Goal: Transaction & Acquisition: Purchase product/service

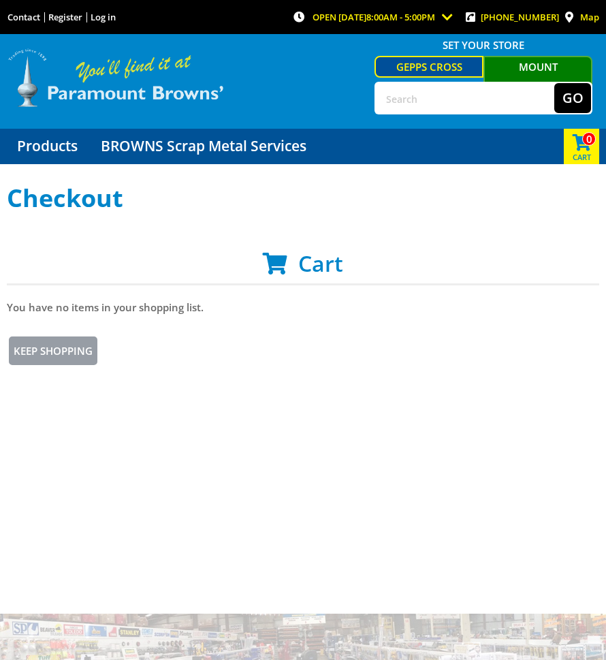
click at [135, 67] on img at bounding box center [116, 78] width 218 height 61
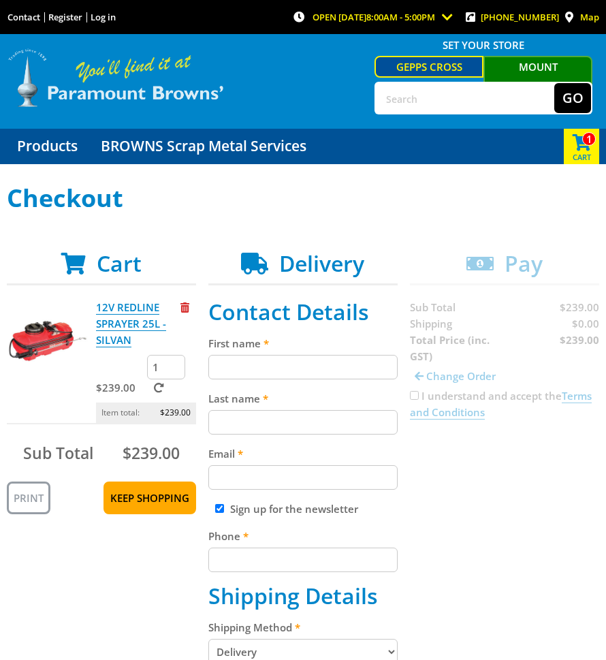
click at [140, 85] on img at bounding box center [116, 78] width 218 height 61
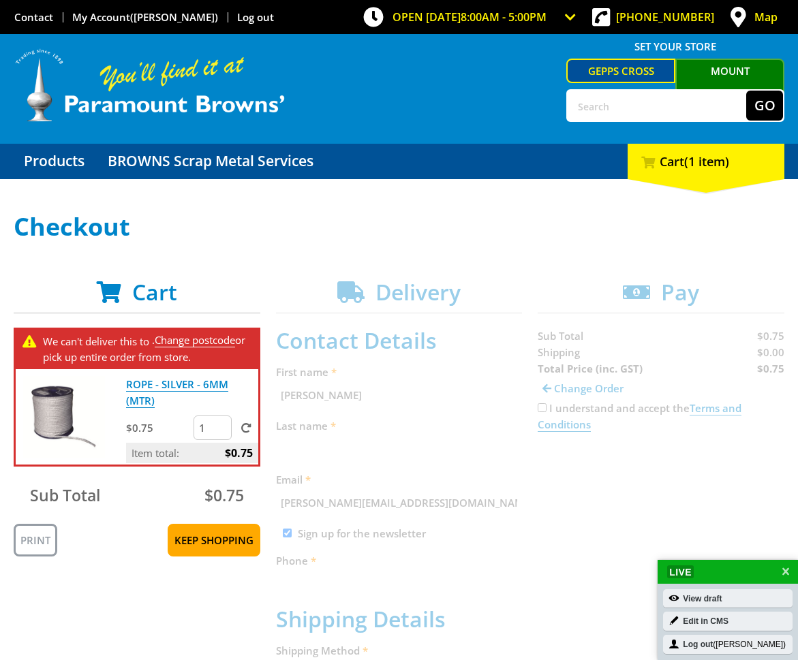
scroll to position [10, 0]
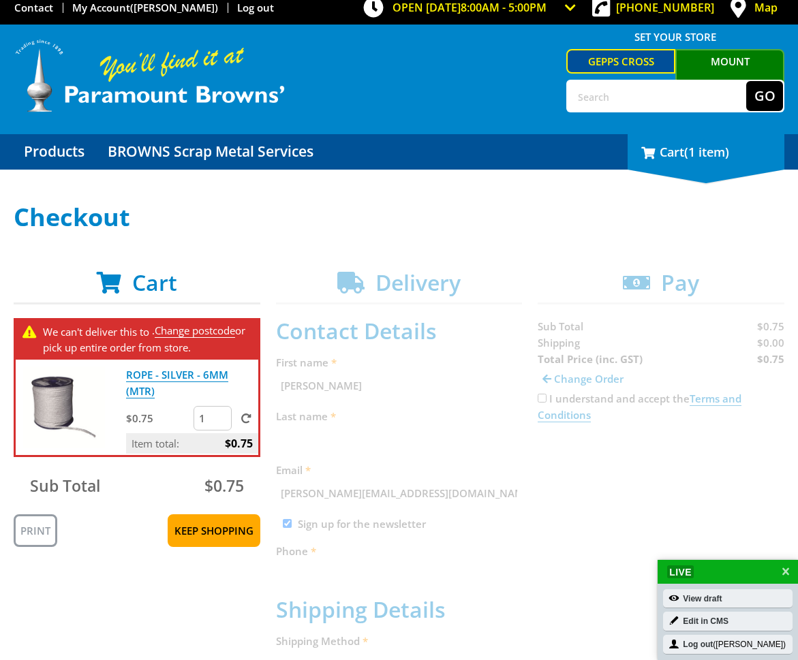
click at [698, 151] on span "(1 item)" at bounding box center [706, 152] width 45 height 16
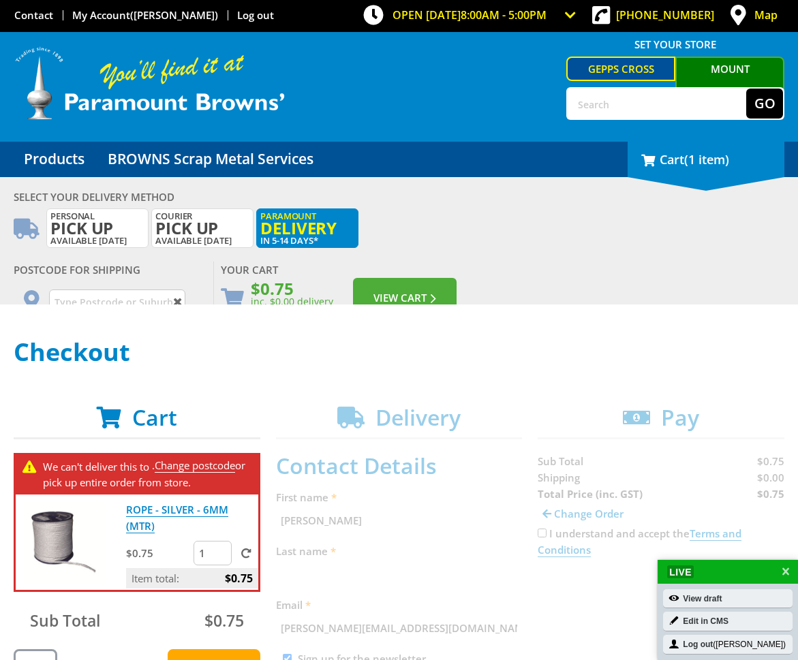
scroll to position [0, 0]
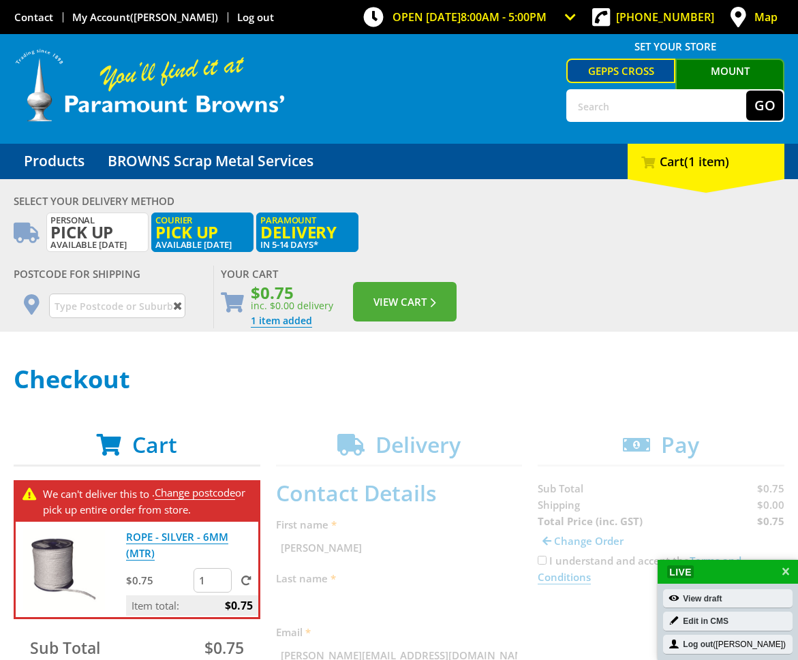
click at [214, 243] on label "Courier Pick up Available [DATE]" at bounding box center [202, 233] width 102 height 40
radio input "true"
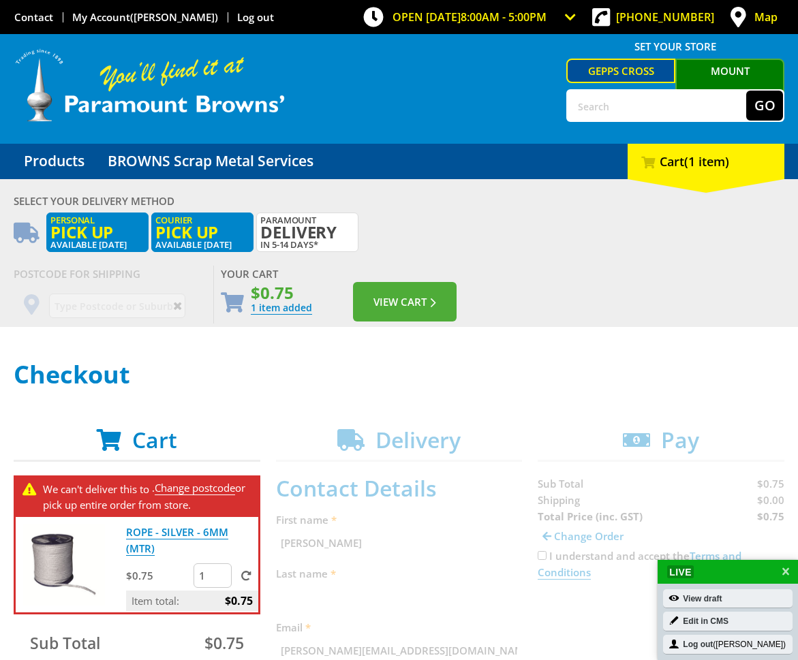
click at [123, 245] on label "Personal Pick up Available in 5 days" at bounding box center [97, 233] width 102 height 40
radio input "true"
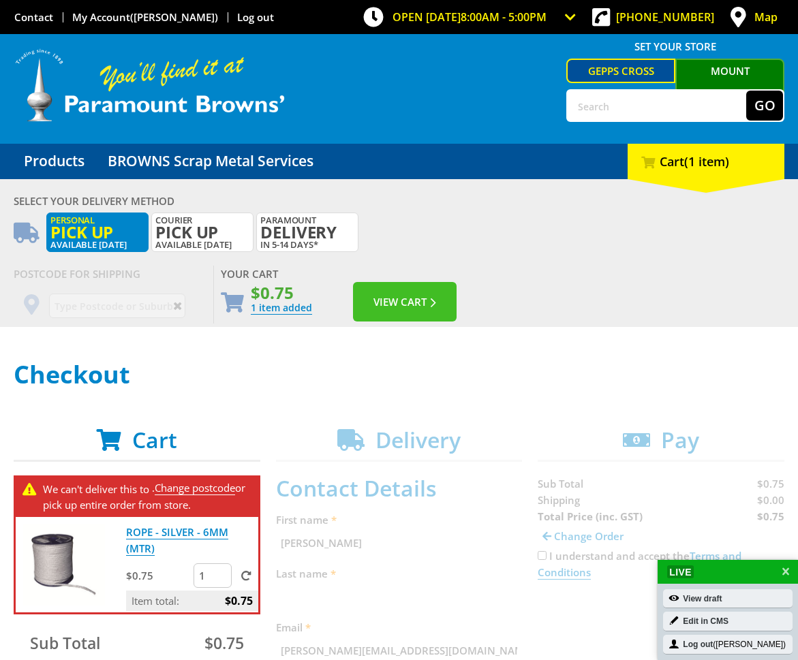
click at [409, 298] on button "View Cart" at bounding box center [405, 302] width 104 height 40
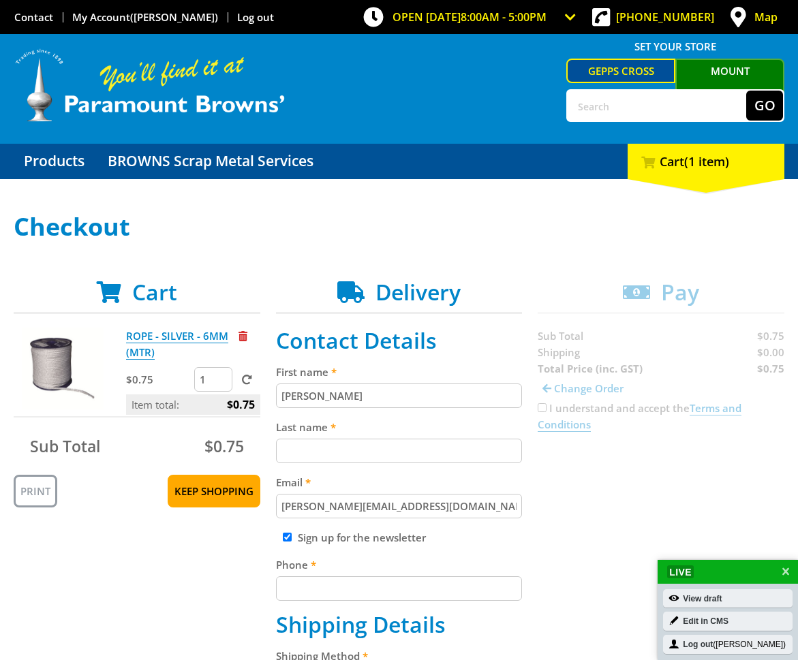
click at [341, 447] on input "Last name" at bounding box center [399, 451] width 247 height 25
type input "Nowina-Krowicki"
type input "michael.nowina@gmail.com"
type input "0411529374"
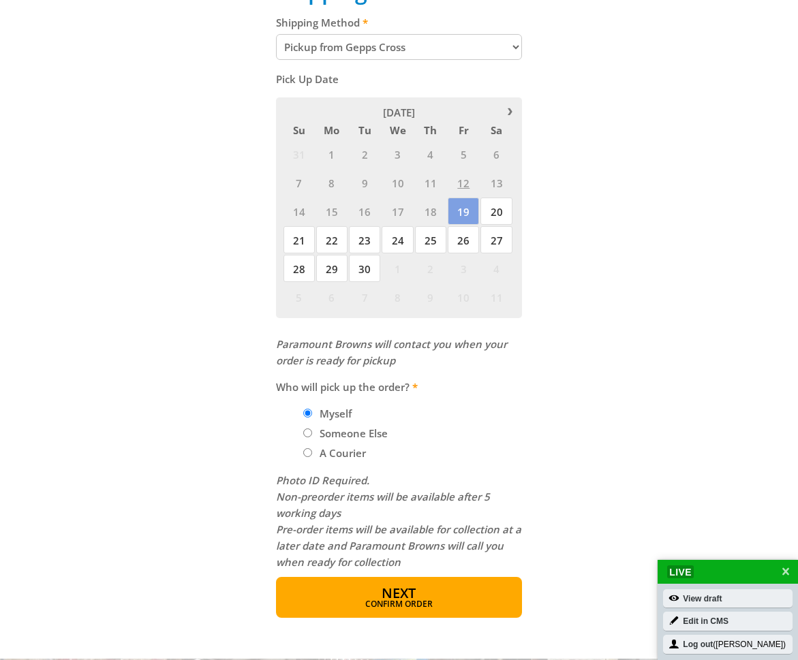
scroll to position [651, 0]
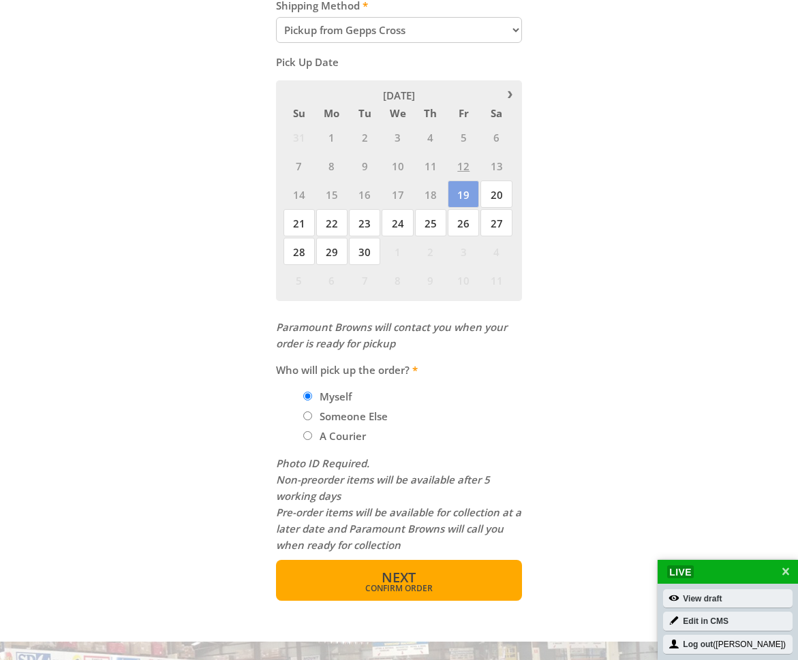
click at [449, 569] on button "Next Confirm order" at bounding box center [399, 580] width 247 height 41
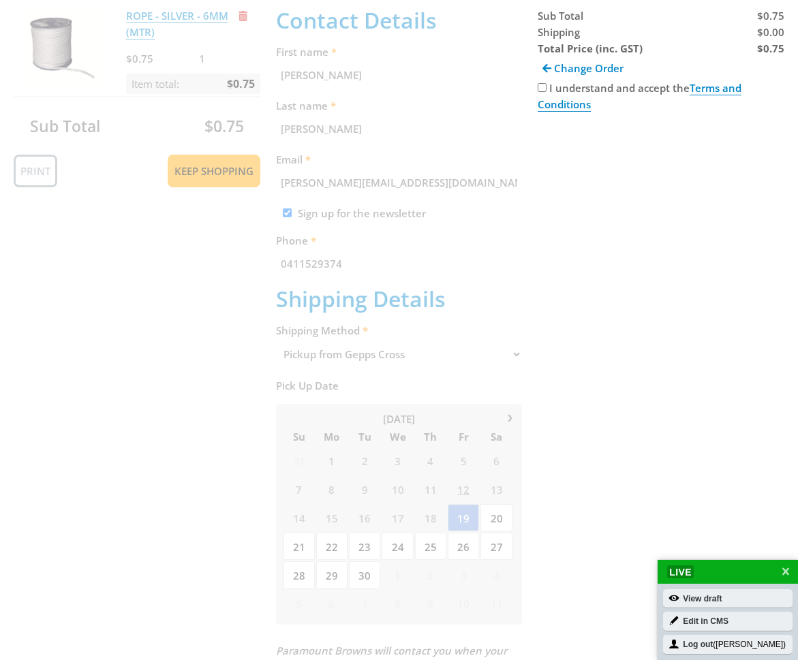
scroll to position [279, 0]
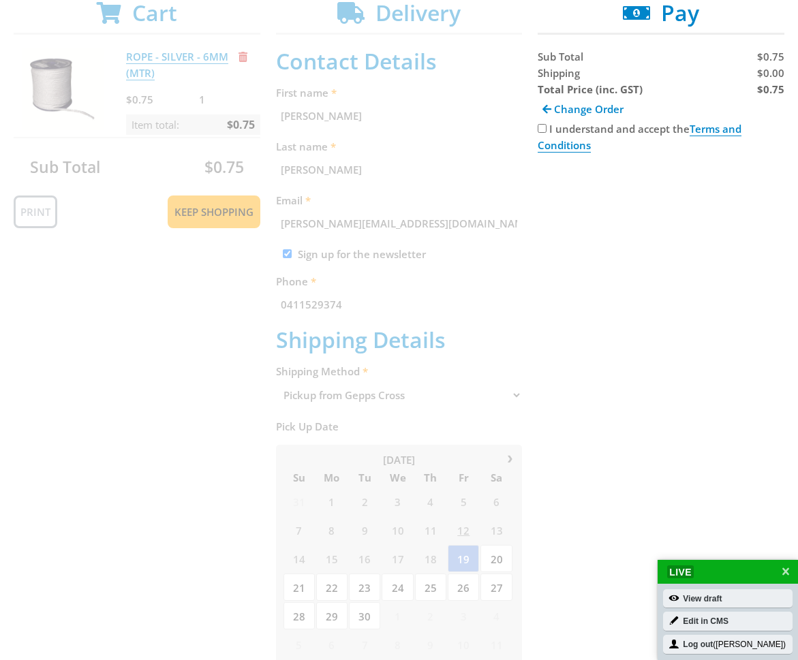
click at [545, 130] on input "I understand and accept the Terms and Conditions" at bounding box center [542, 128] width 9 height 9
checkbox input "true"
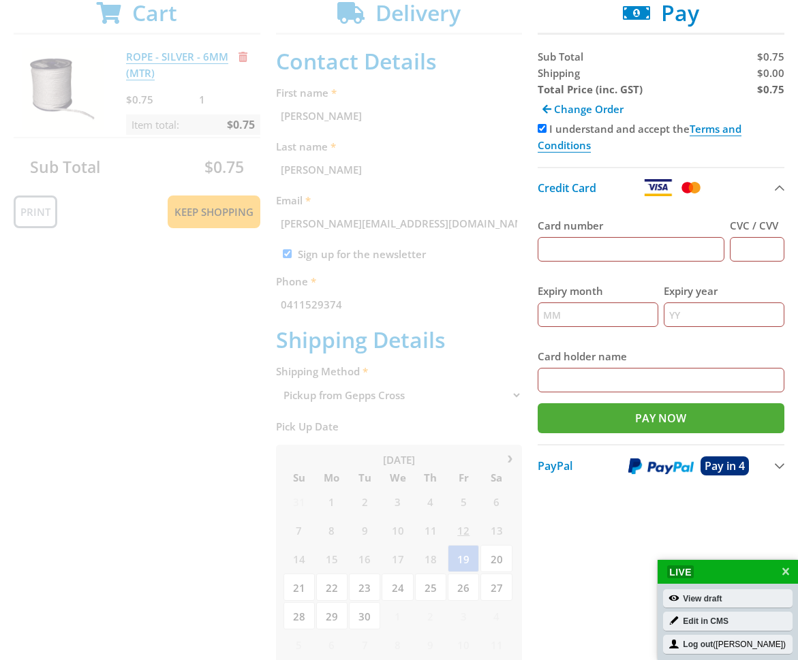
click at [653, 245] on input "Card number" at bounding box center [631, 249] width 187 height 25
type input "[CREDIT_CARD_NUMBER]"
type input "08"
type input "2028"
type input "[PERSON_NAME]"
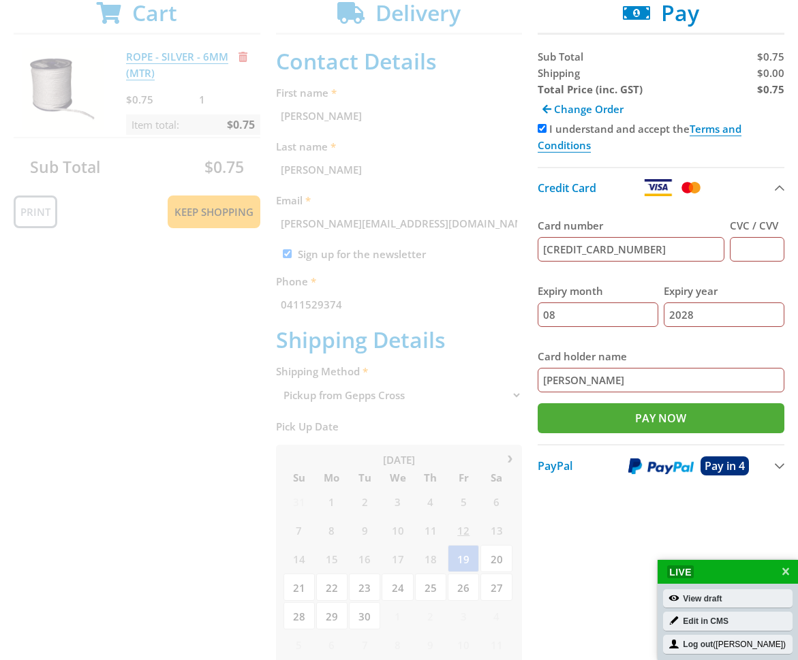
click at [749, 248] on input "CVC / CVV" at bounding box center [757, 249] width 55 height 25
click at [754, 247] on input "CVC / CVV" at bounding box center [757, 249] width 55 height 25
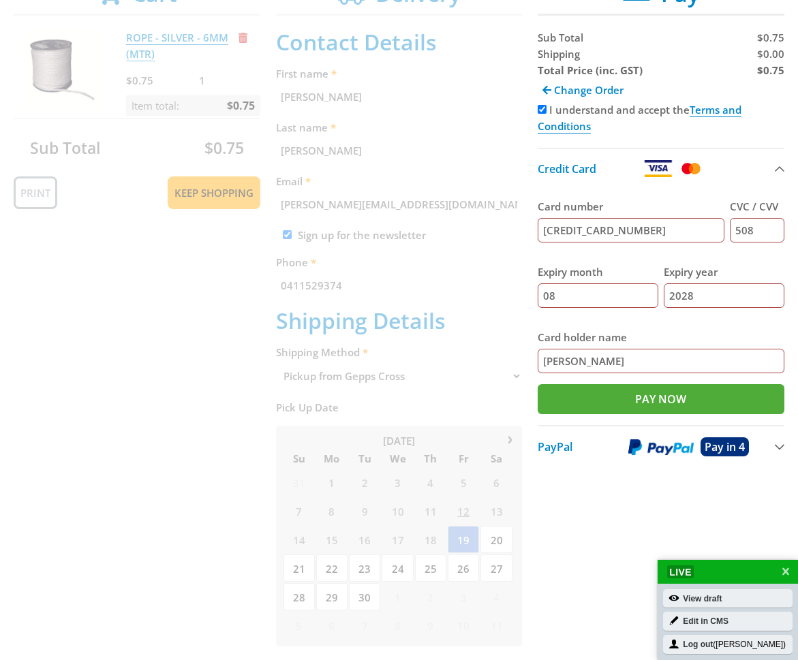
scroll to position [295, 0]
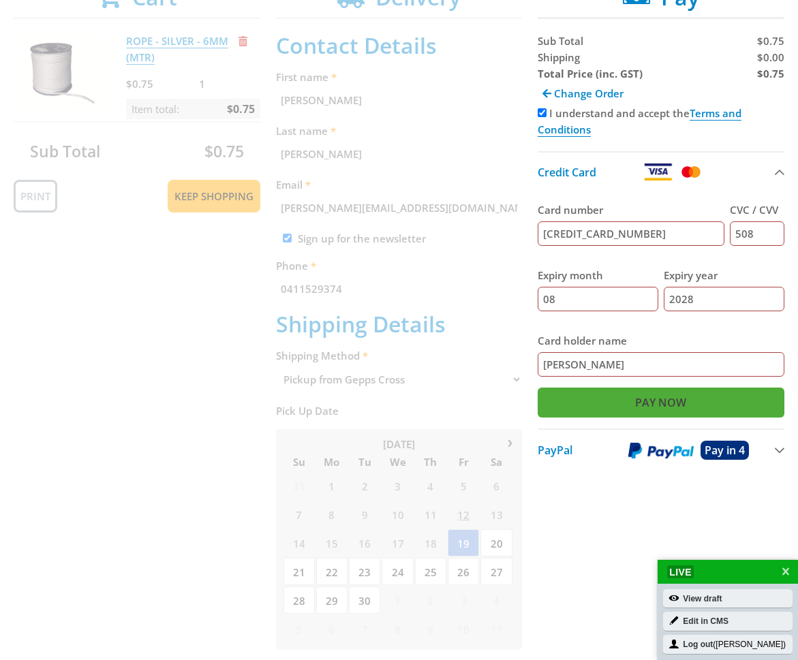
type input "508"
click at [622, 407] on input "Pay Now" at bounding box center [661, 403] width 247 height 30
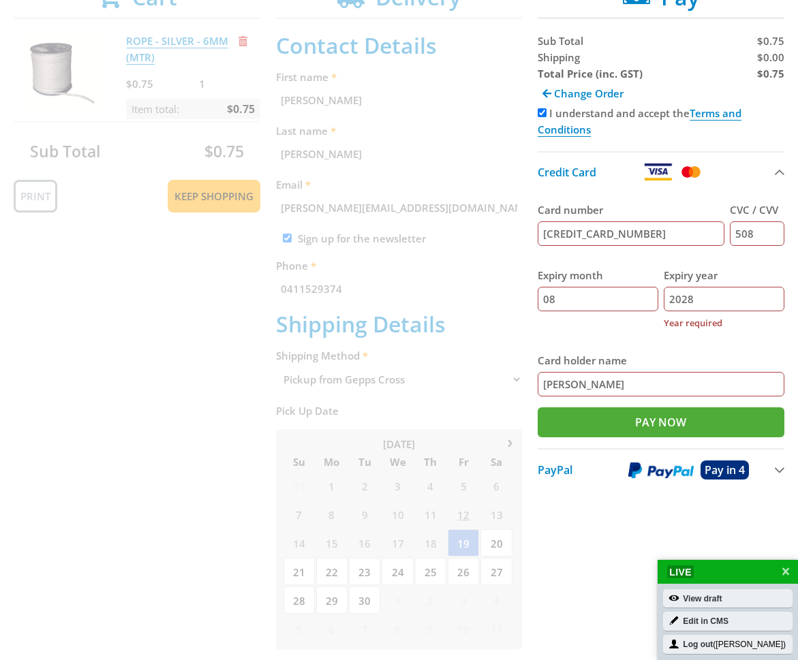
click at [679, 298] on input "2028" at bounding box center [724, 299] width 121 height 25
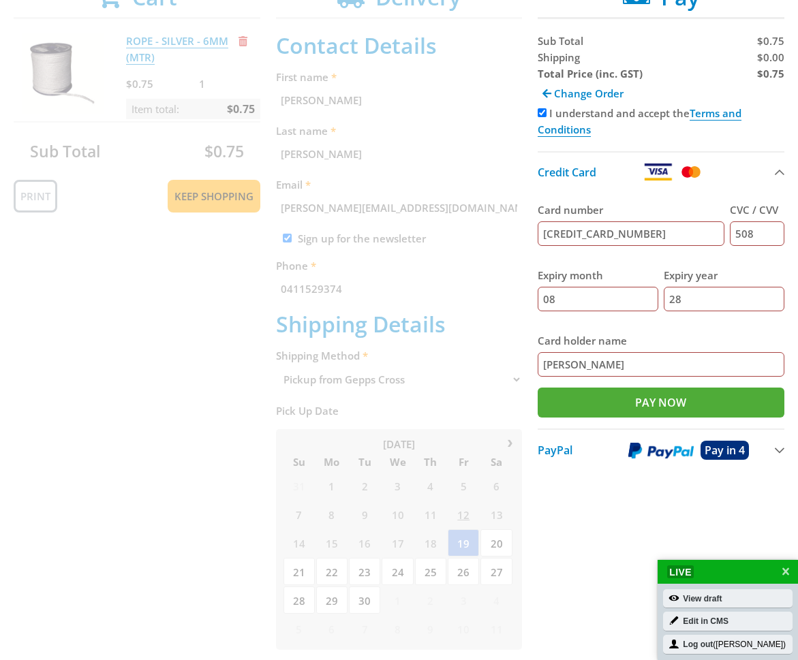
type input "28"
click at [741, 332] on fieldset "Card number 4596930035087519 CVC / CVV 508 Expiry month 08 Expiry year 28 Card …" at bounding box center [661, 289] width 247 height 196
click at [683, 410] on input "Pay Now" at bounding box center [661, 403] width 247 height 30
type input "Paying..."
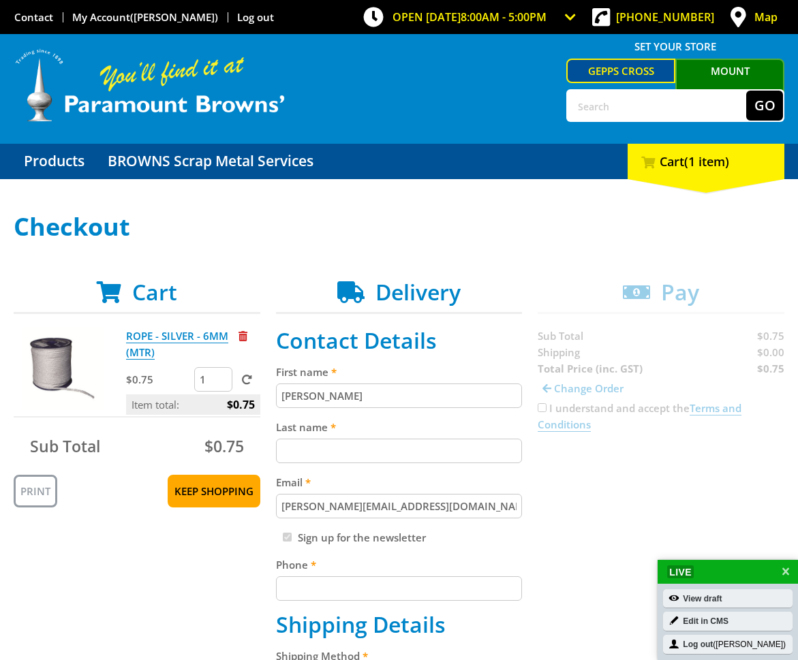
click at [322, 454] on input "Last name" at bounding box center [399, 451] width 247 height 25
type input "[PERSON_NAME]"
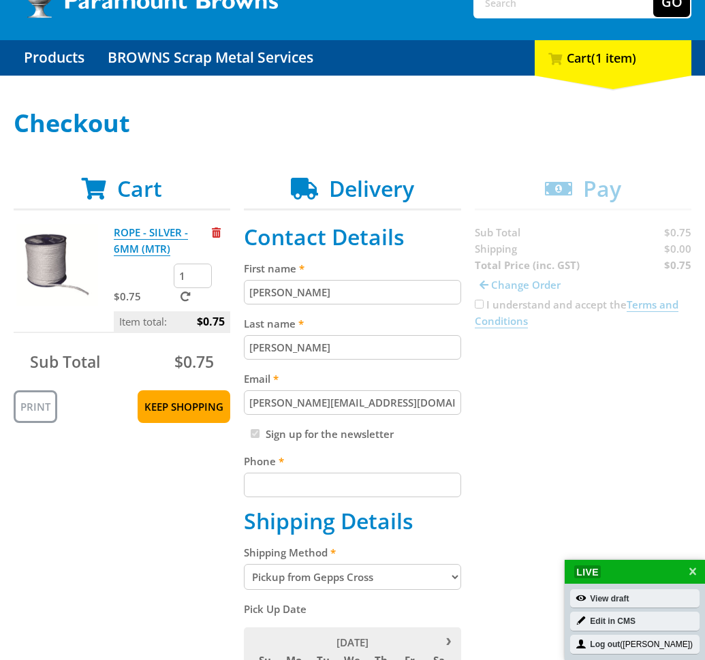
scroll to position [139, 0]
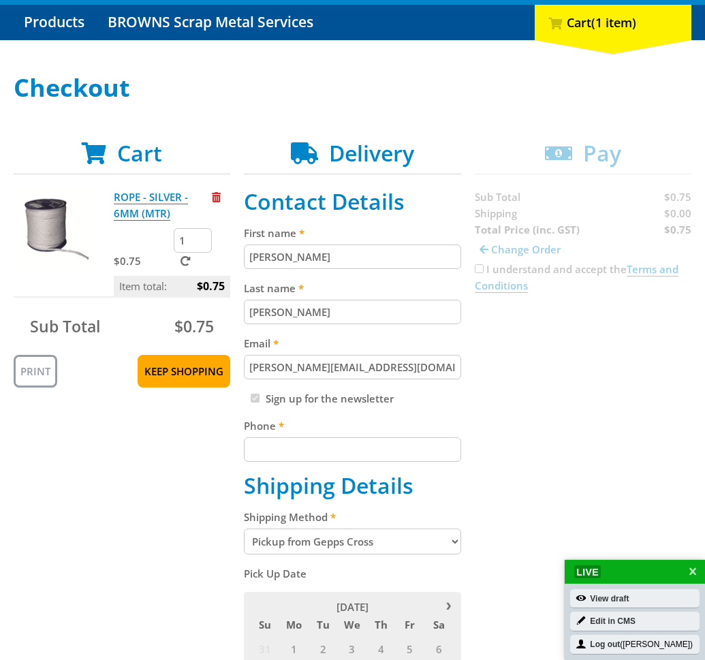
click at [322, 455] on input "Phone" at bounding box center [352, 449] width 217 height 25
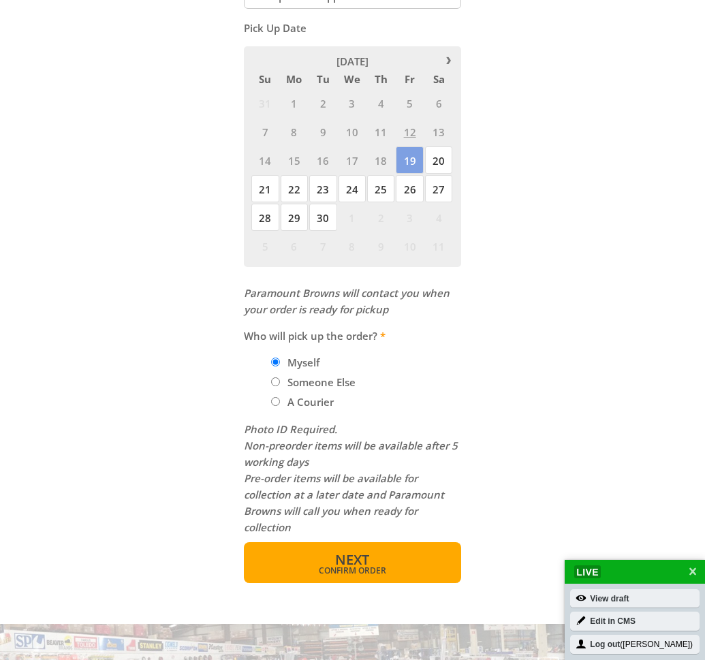
scroll to position [685, 0]
type input "0411529374"
click at [381, 568] on span "Confirm order" at bounding box center [352, 570] width 158 height 8
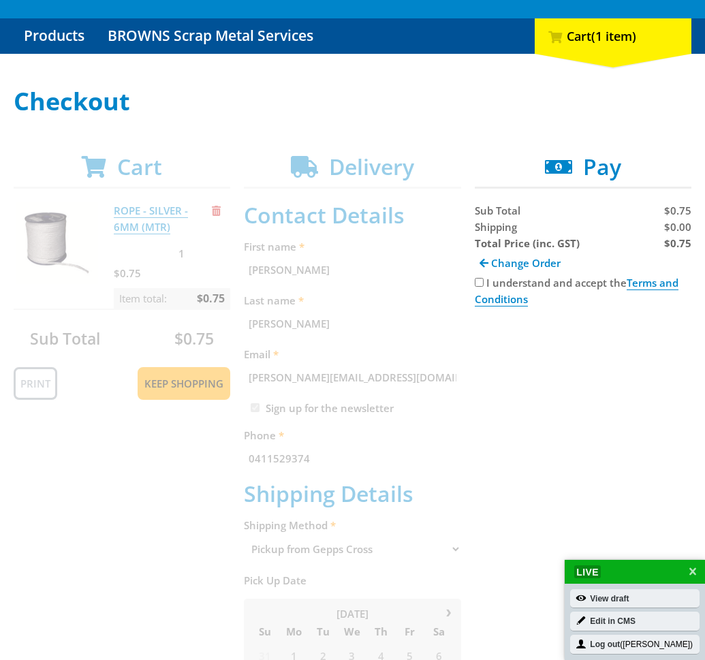
scroll to position [114, 0]
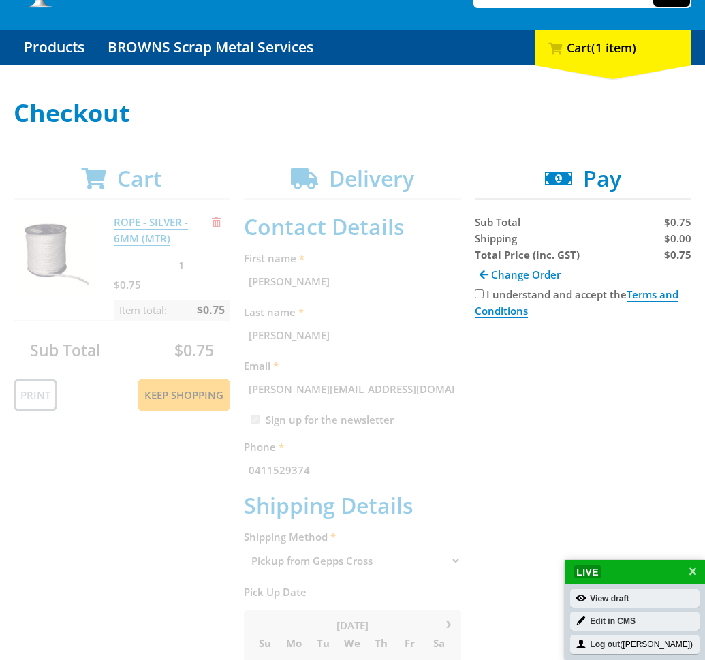
click at [482, 292] on input "I understand and accept the Terms and Conditions" at bounding box center [479, 294] width 9 height 9
checkbox input "true"
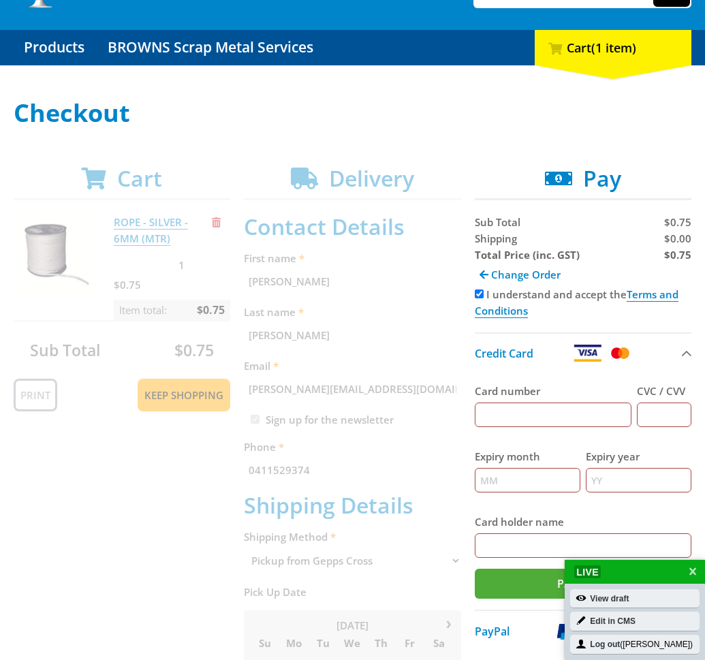
click at [563, 416] on input "Card number" at bounding box center [553, 415] width 157 height 25
type input "[CREDIT_CARD_NUMBER]"
type input "08"
type input "2028"
type input "[PERSON_NAME]"
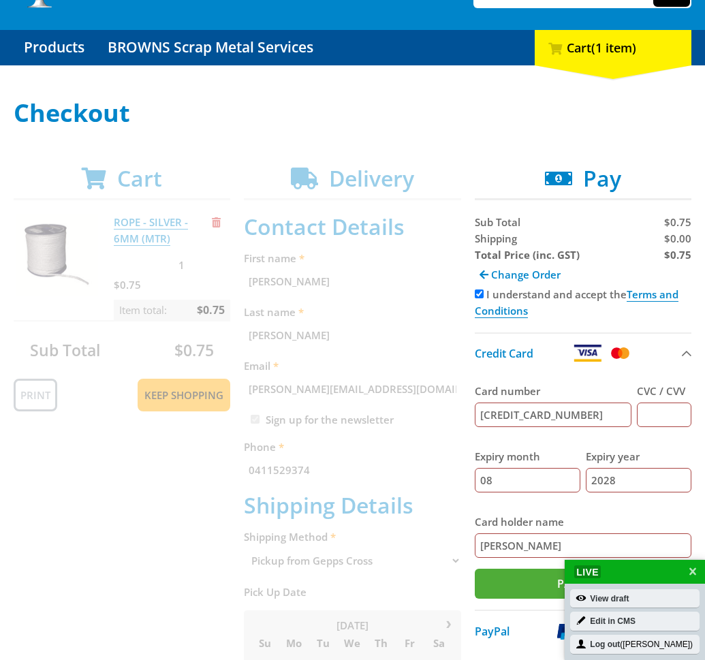
click at [589, 414] on input "[CREDIT_CARD_NUMBER]" at bounding box center [553, 415] width 157 height 25
click at [664, 411] on input "CVC / CVV" at bounding box center [664, 415] width 55 height 25
click at [589, 412] on input "45969300350875" at bounding box center [553, 415] width 157 height 25
type input "[CREDIT_CARD_NUMBER]"
type input "508"
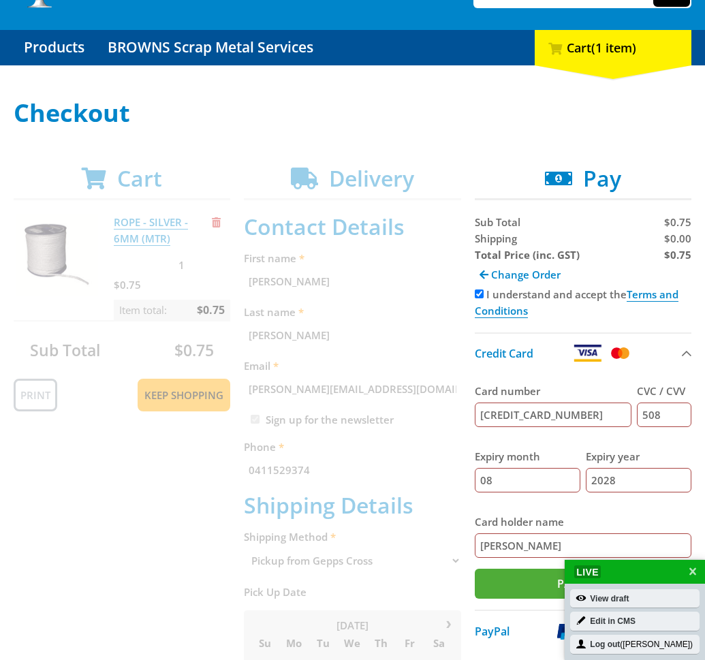
click at [600, 482] on input "2028" at bounding box center [639, 480] width 106 height 25
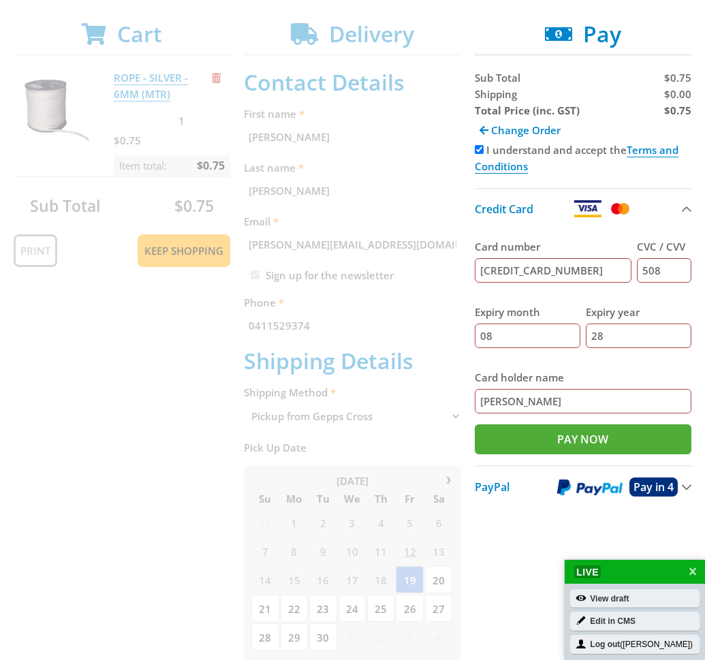
scroll to position [296, 0]
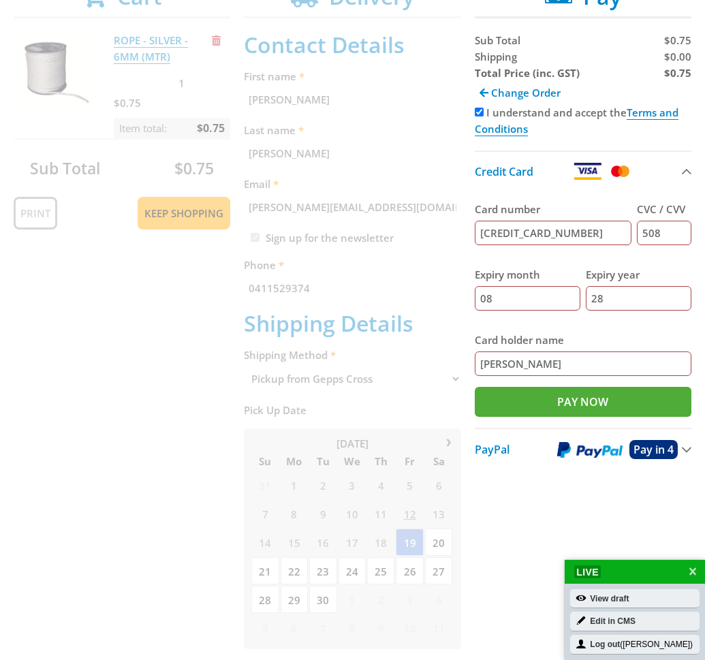
type input "28"
click at [633, 368] on input "[PERSON_NAME]" at bounding box center [583, 364] width 217 height 25
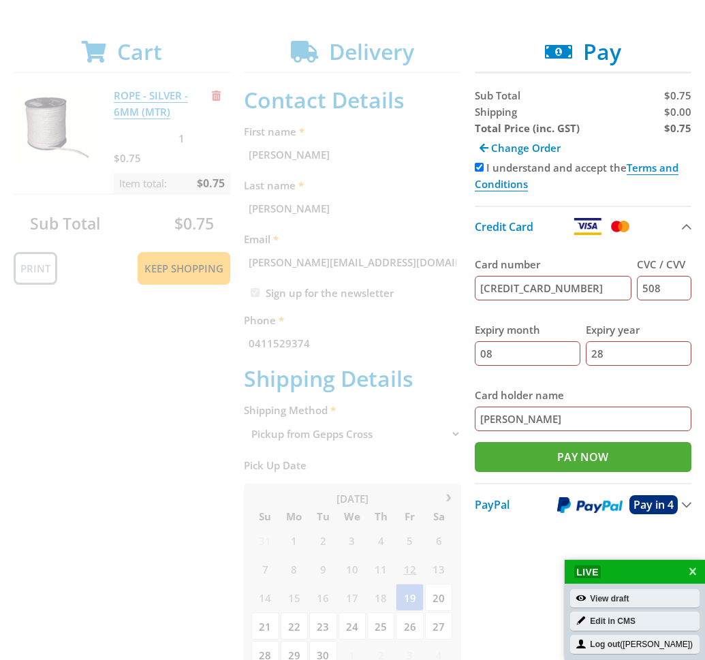
scroll to position [244, 0]
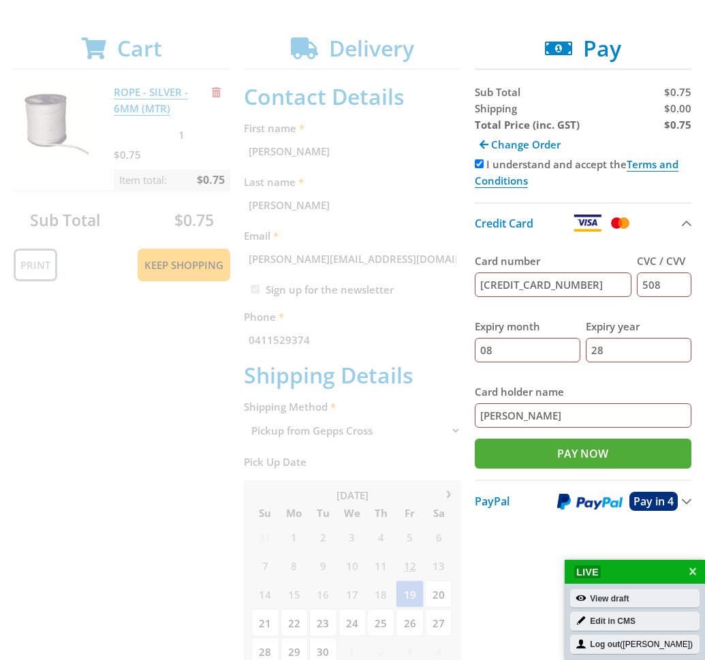
click at [662, 48] on h2 "Pay" at bounding box center [583, 48] width 217 height 26
